Goal: Transaction & Acquisition: Subscribe to service/newsletter

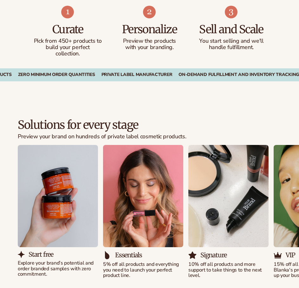
scroll to position [791, 0]
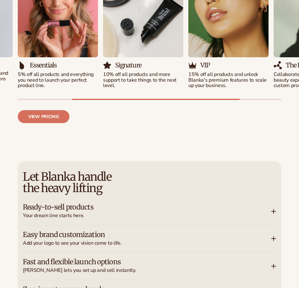
click at [137, 28] on img "3 / 5" at bounding box center [143, 6] width 80 height 102
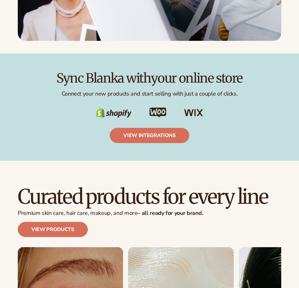
scroll to position [1615, 0]
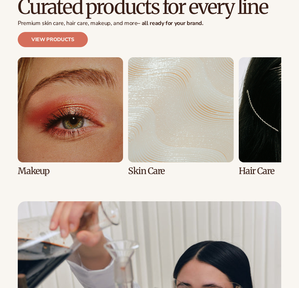
click at [79, 120] on link "1 / 8" at bounding box center [70, 116] width 105 height 119
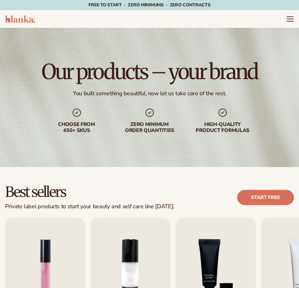
scroll to position [190, 0]
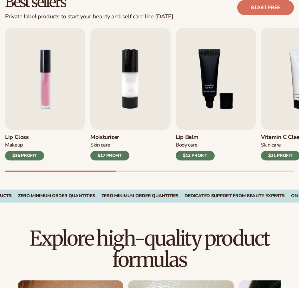
click at [116, 151] on div "$17 PROFIT" at bounding box center [109, 155] width 39 height 9
click at [129, 105] on img "2 / 9" at bounding box center [130, 79] width 80 height 102
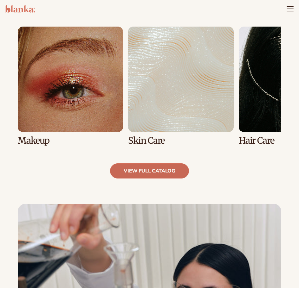
scroll to position [443, 0]
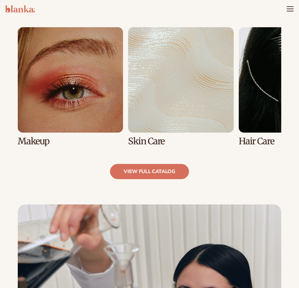
click at [162, 95] on link "2 / 8" at bounding box center [180, 86] width 105 height 119
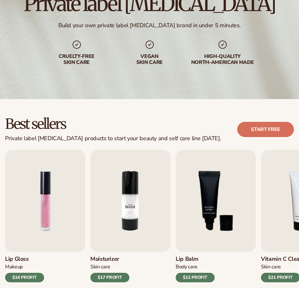
scroll to position [127, 0]
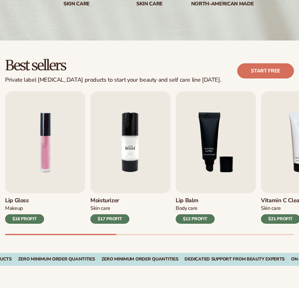
click at [121, 165] on img "2 / 9" at bounding box center [130, 142] width 80 height 102
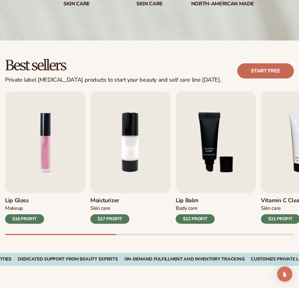
click at [255, 70] on link "Start free" at bounding box center [265, 70] width 57 height 15
